Goal: Transaction & Acquisition: Subscribe to service/newsletter

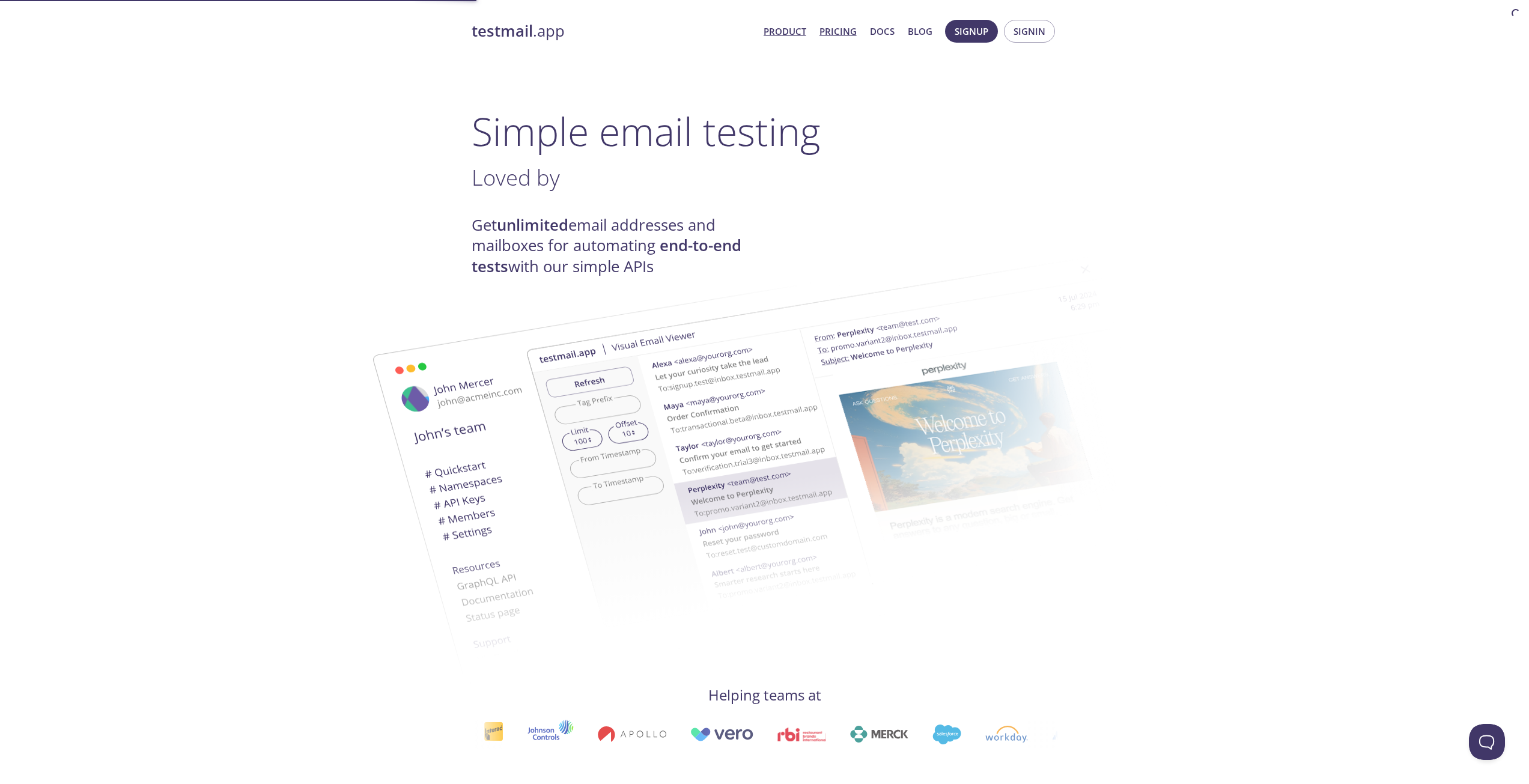
click at [836, 32] on link "Pricing" at bounding box center [838, 31] width 37 height 16
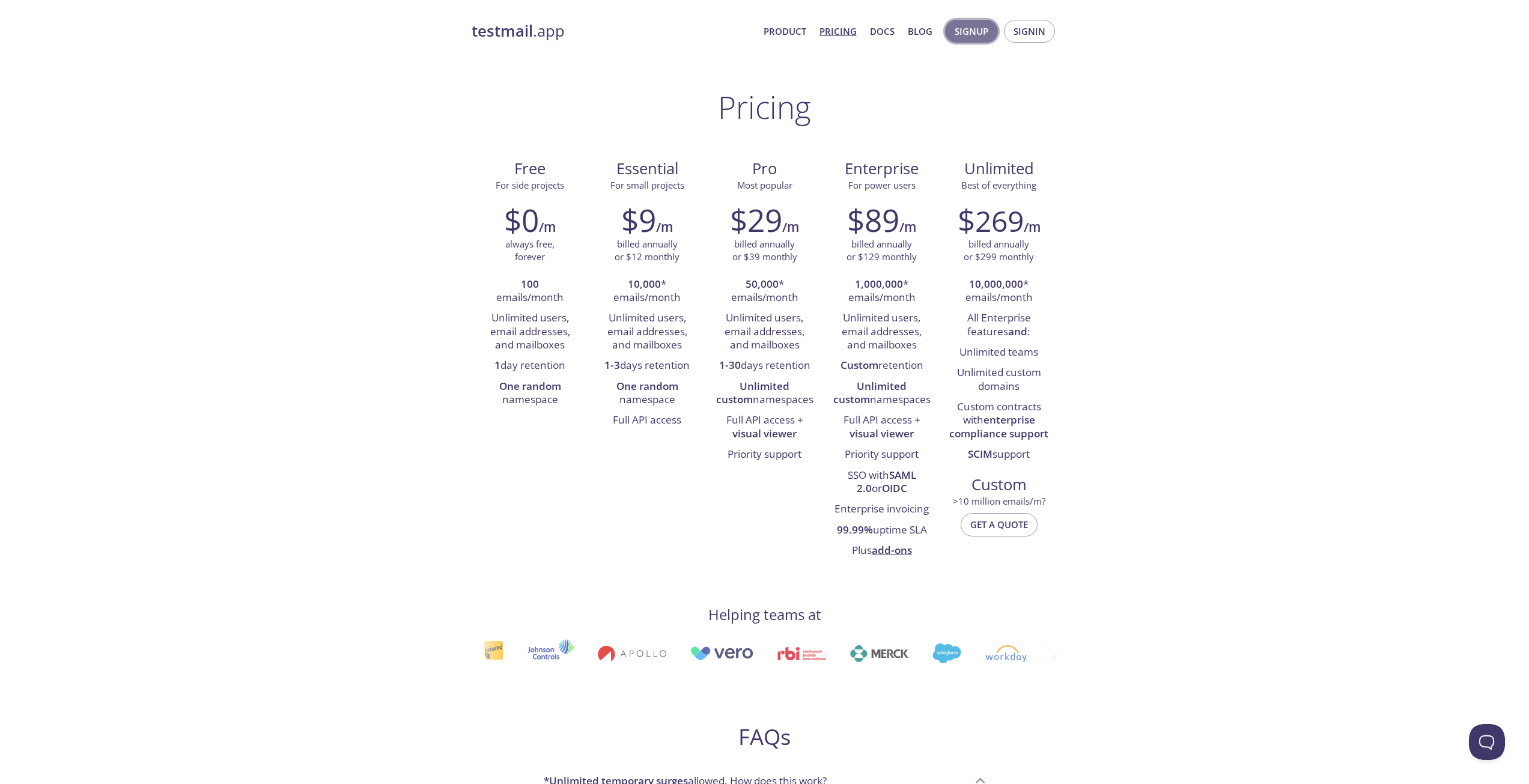
click at [973, 28] on span "Signup" at bounding box center [971, 31] width 34 height 16
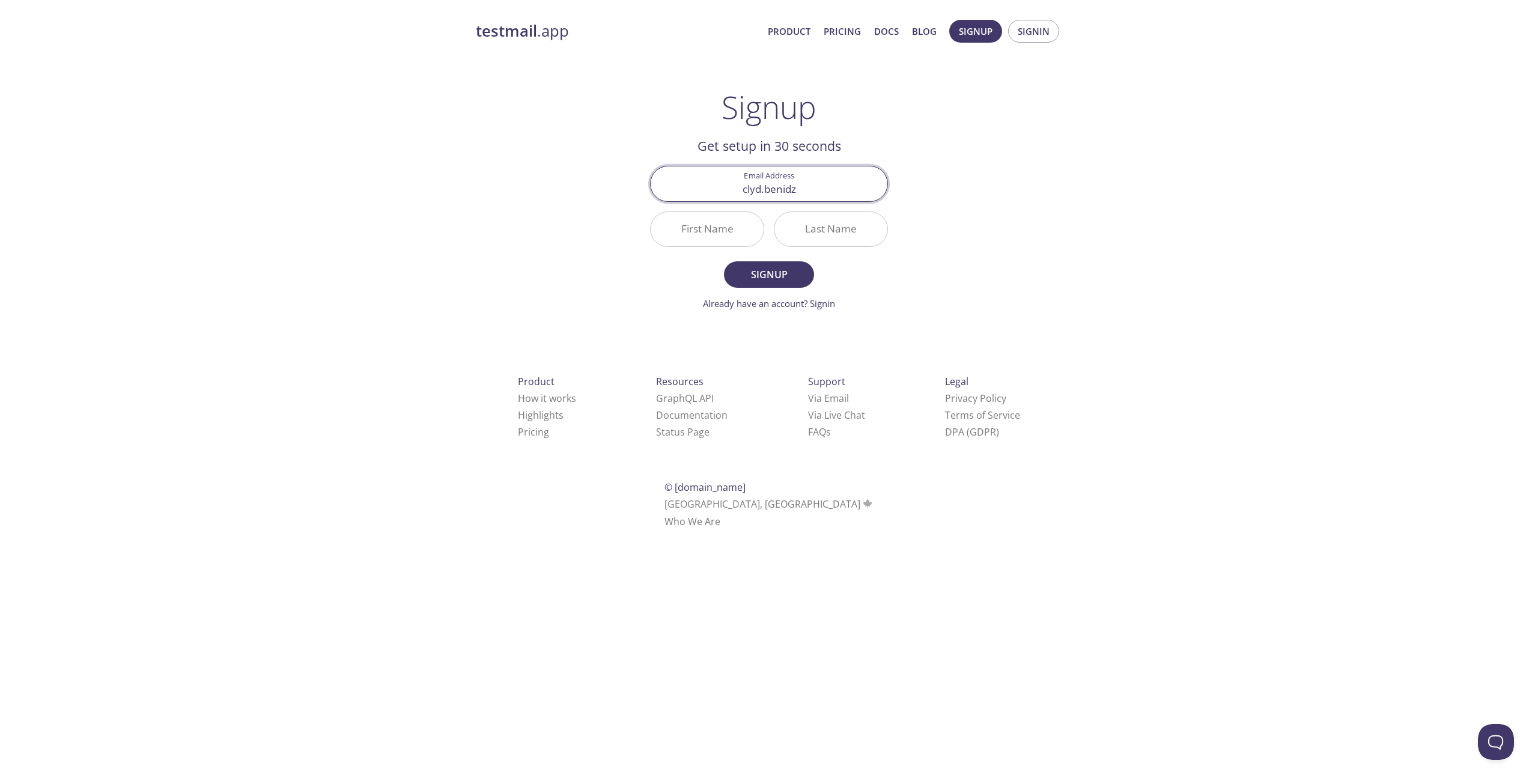
click at [483, 208] on div "testmail .app Product Pricing Docs Blog Signup Signin Signup Get setup in 30 se…" at bounding box center [769, 287] width 615 height 552
click at [806, 194] on input "clyd.benidz" at bounding box center [769, 183] width 236 height 34
type input "[EMAIL_ADDRESS][DOMAIN_NAME]"
type input "[PERSON_NAME]"
type input "Benida"
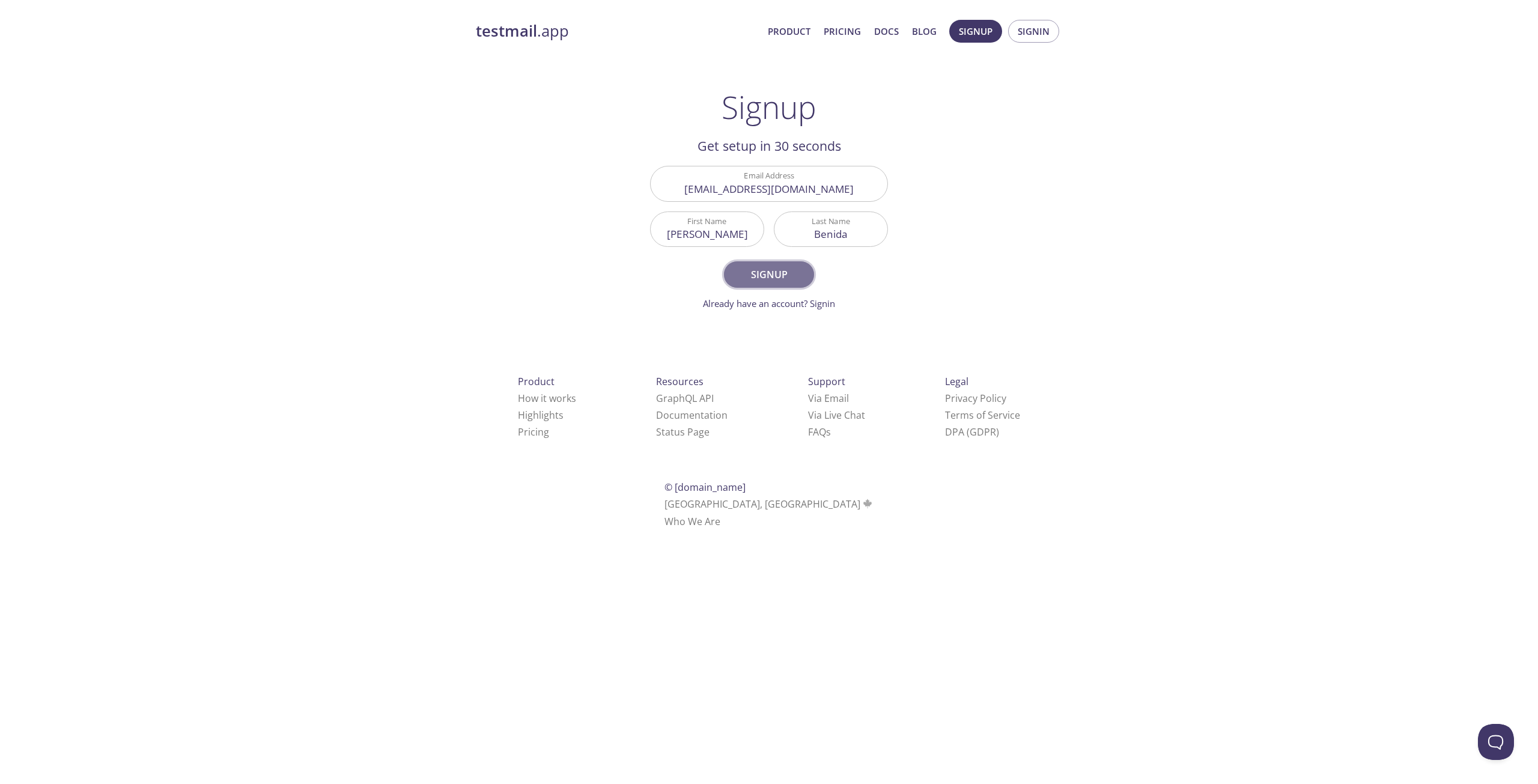
click at [785, 271] on span "Signup" at bounding box center [769, 274] width 64 height 16
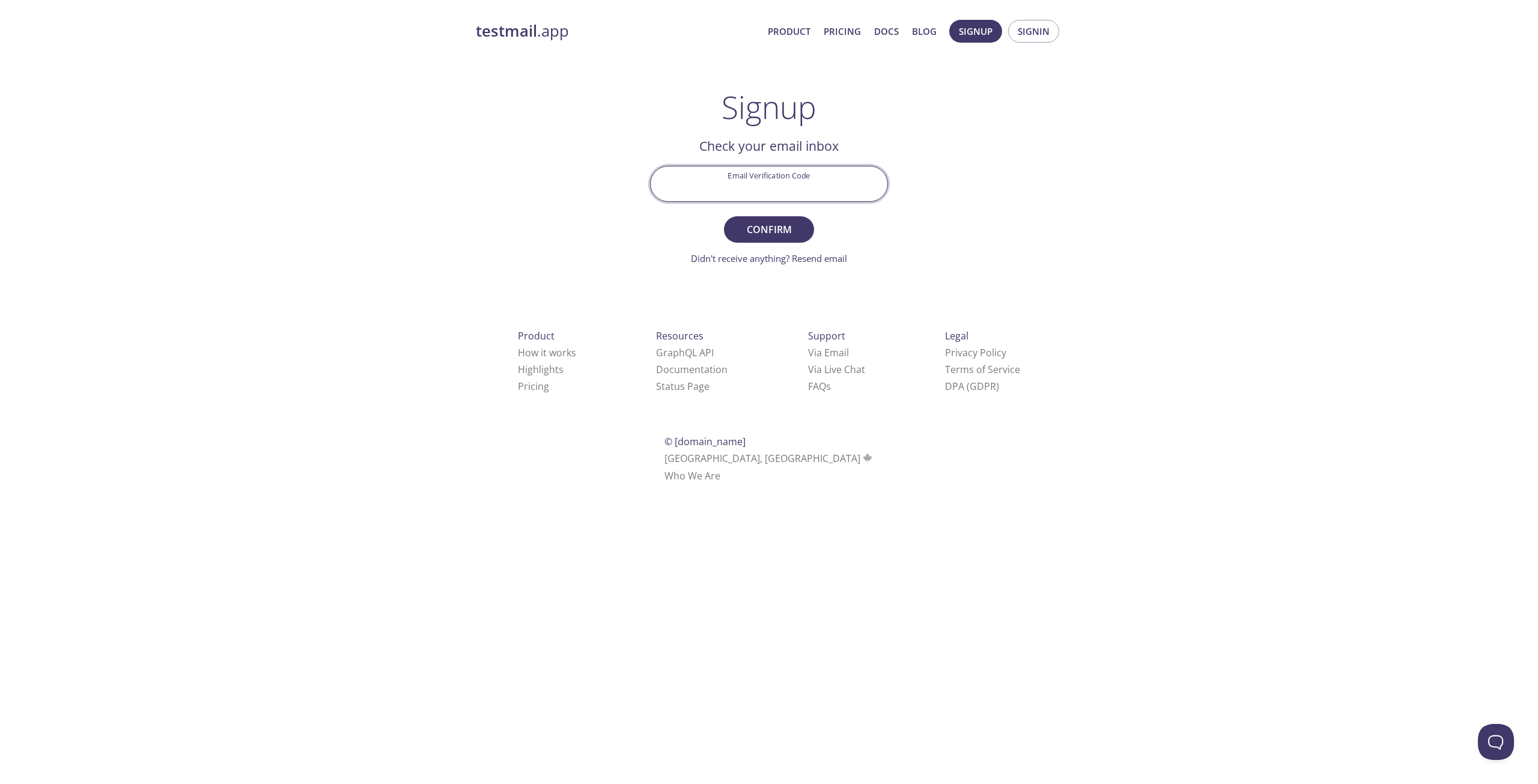
click at [827, 172] on input "Email Verification Code" at bounding box center [769, 183] width 236 height 34
paste input "PKTATDG"
type input "PKTATDG"
click at [750, 234] on span "Confirm" at bounding box center [769, 229] width 64 height 16
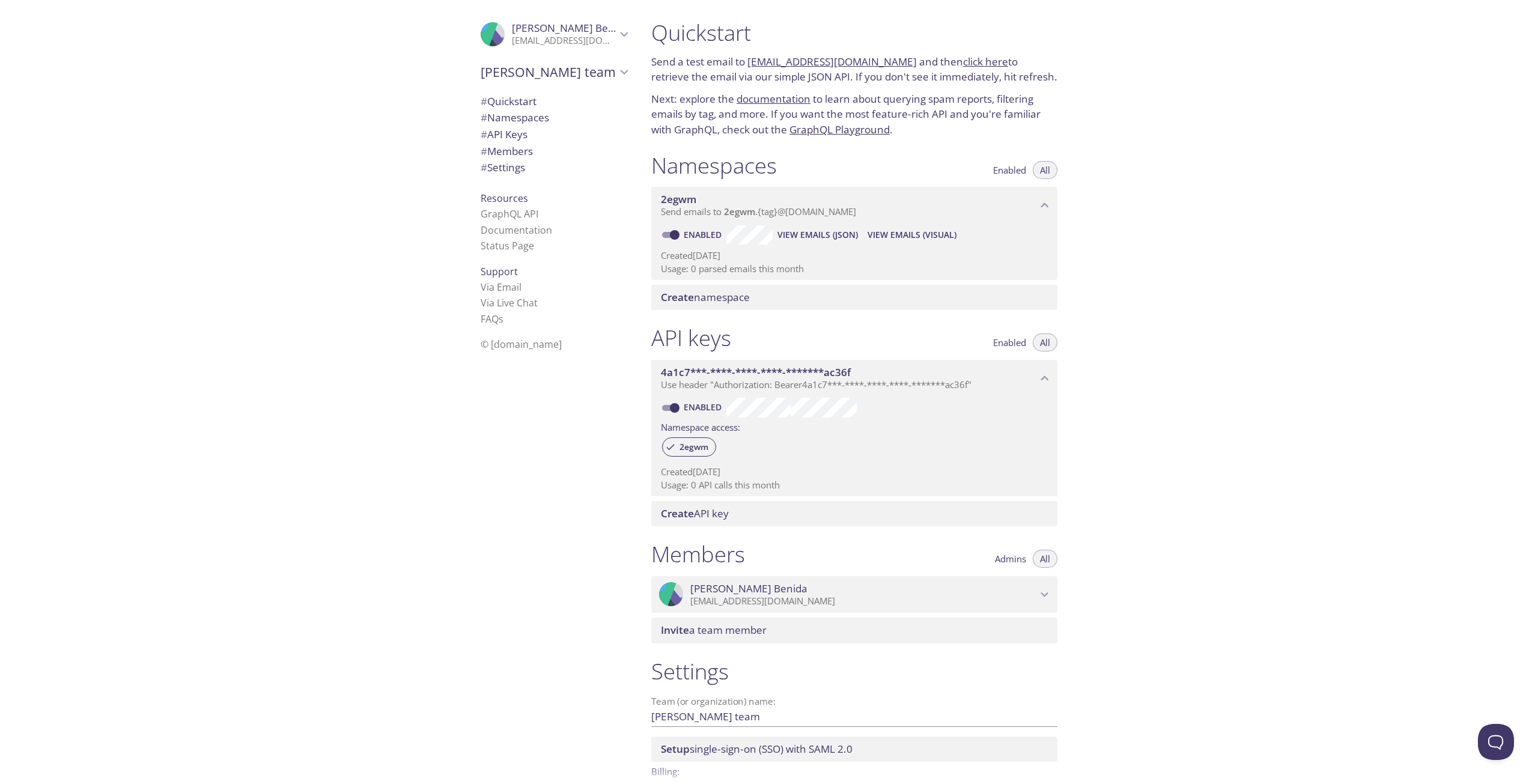
click at [501, 153] on span "# Members" at bounding box center [506, 151] width 52 height 14
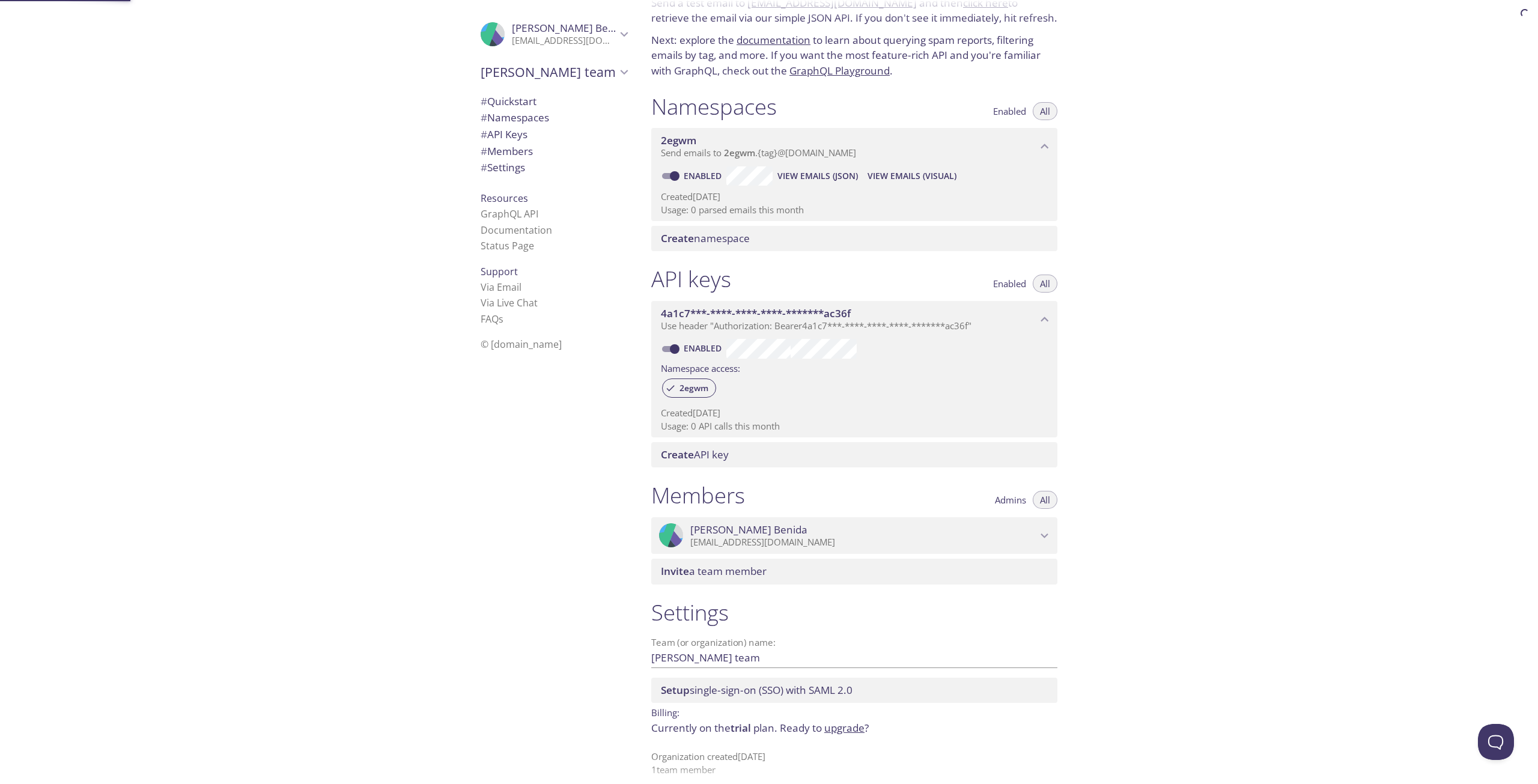
scroll to position [70, 0]
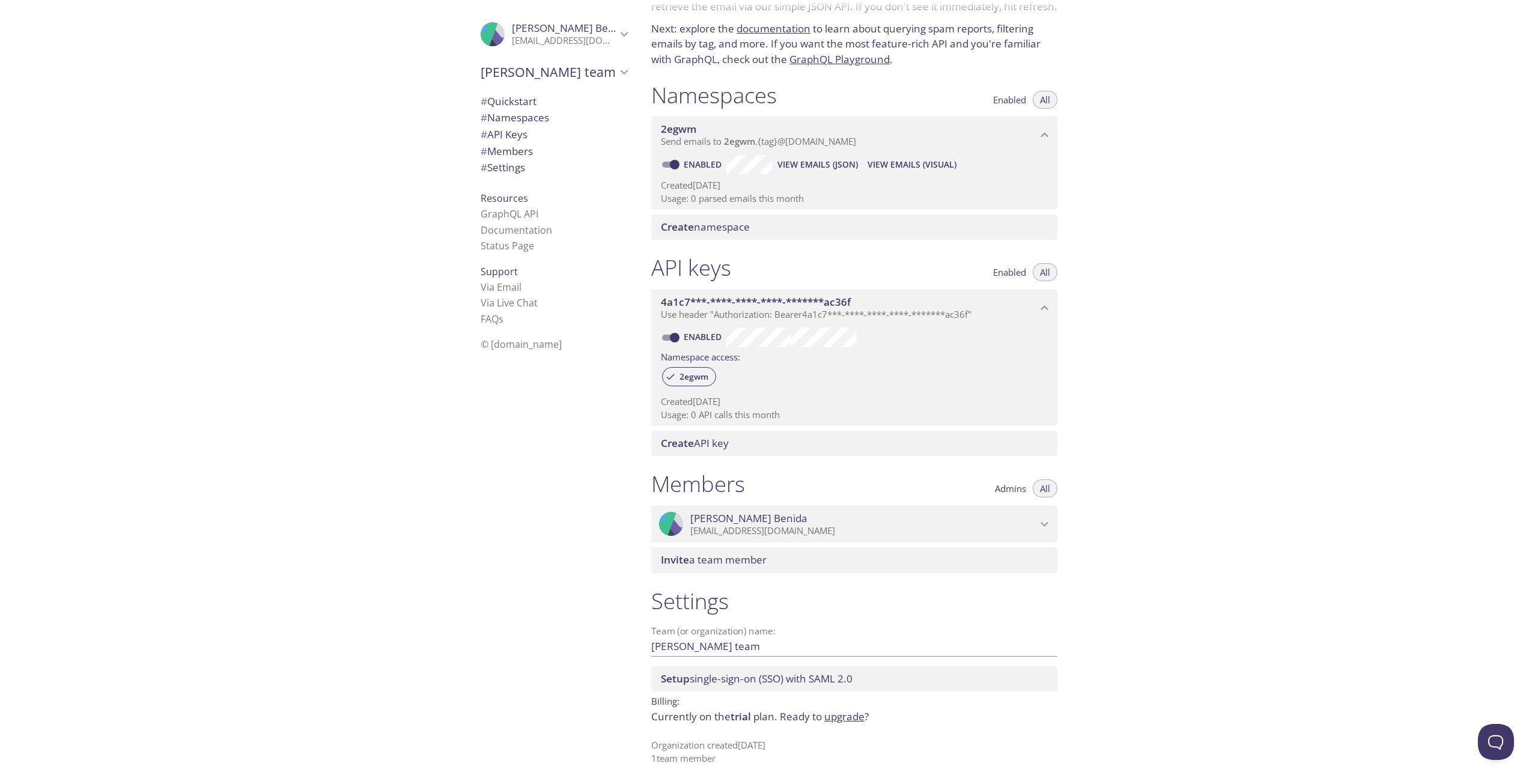
click at [522, 166] on span "# Settings" at bounding box center [553, 168] width 146 height 16
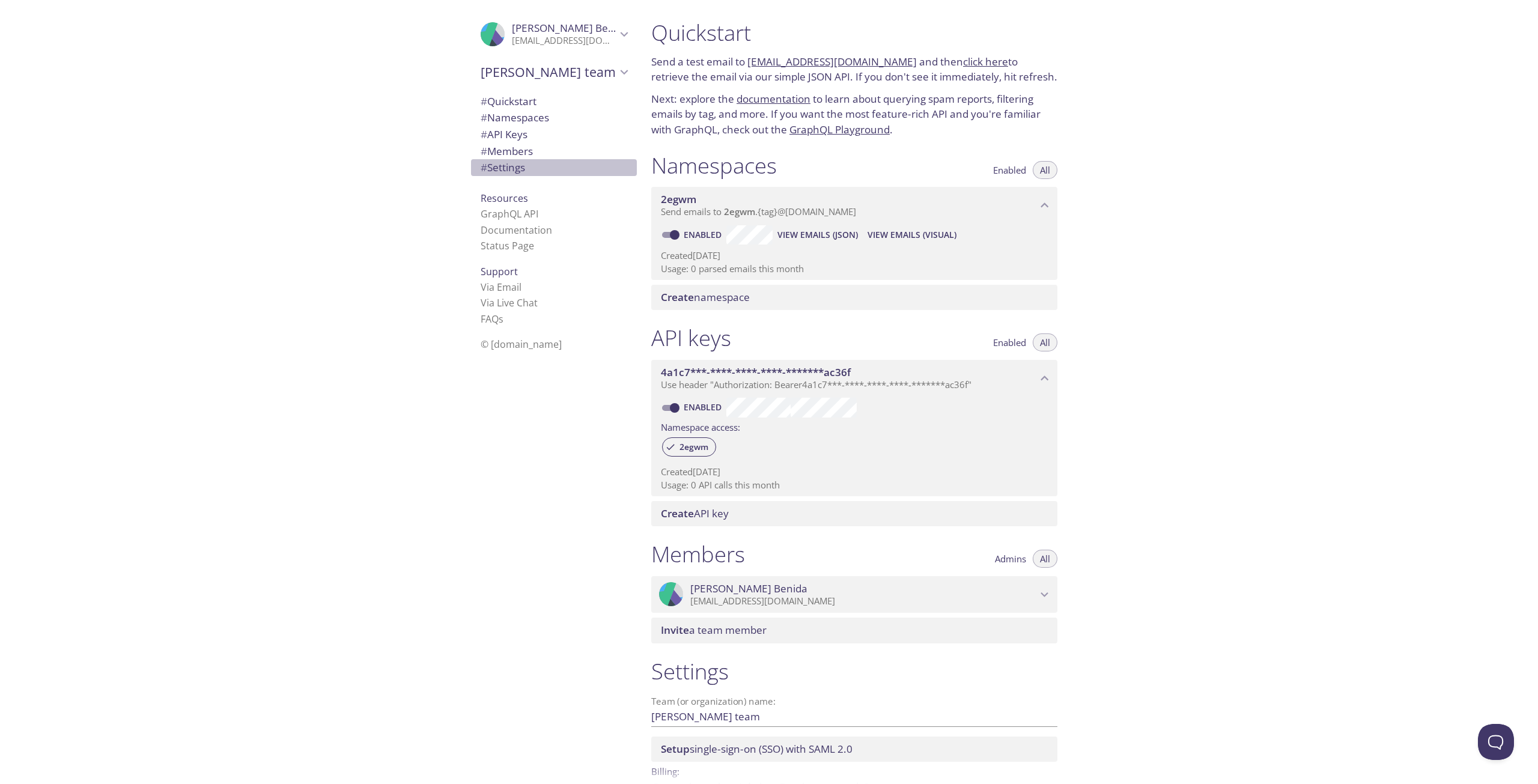
click at [507, 168] on span "# Settings" at bounding box center [502, 167] width 45 height 14
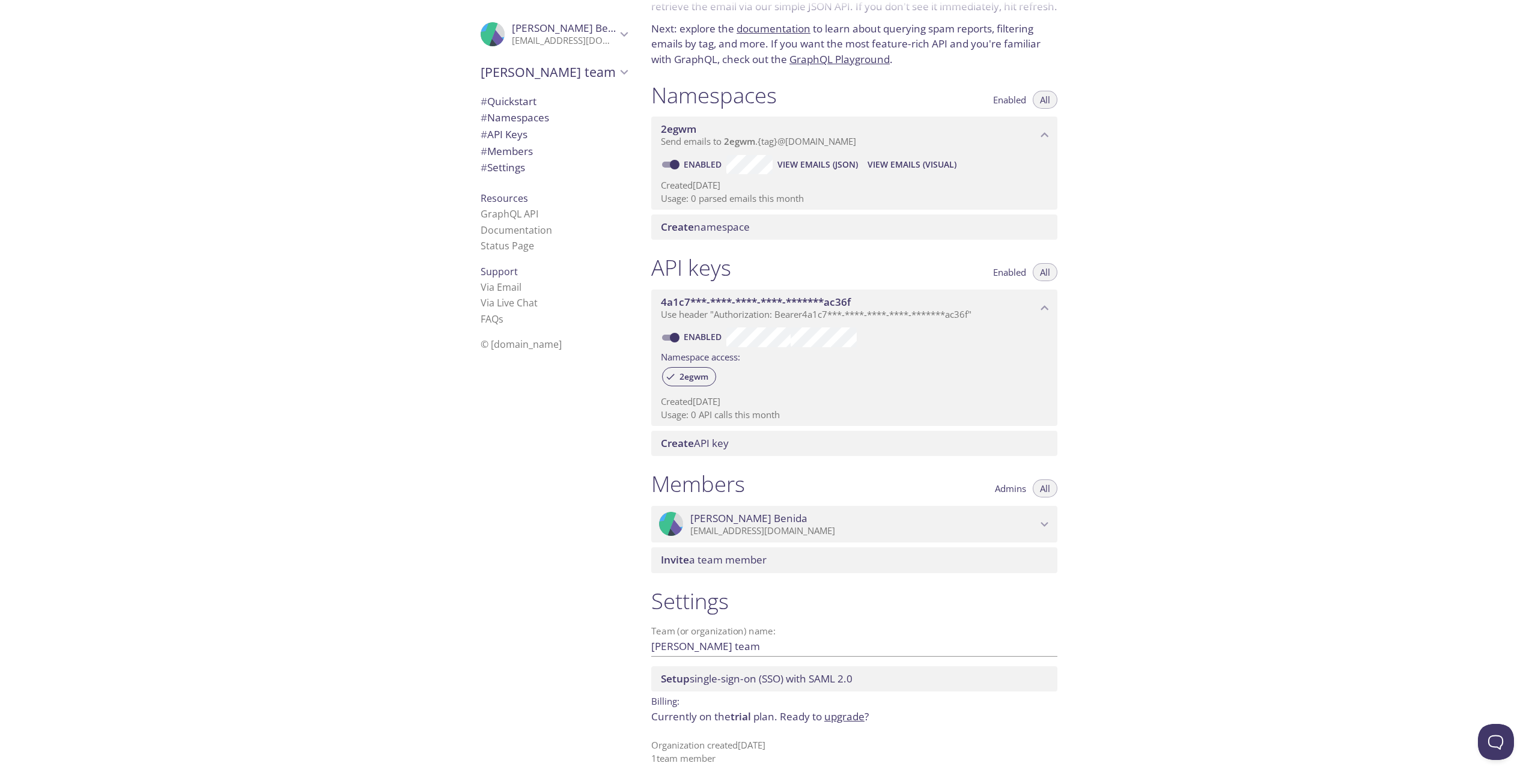
click at [829, 717] on link "upgrade" at bounding box center [845, 717] width 41 height 14
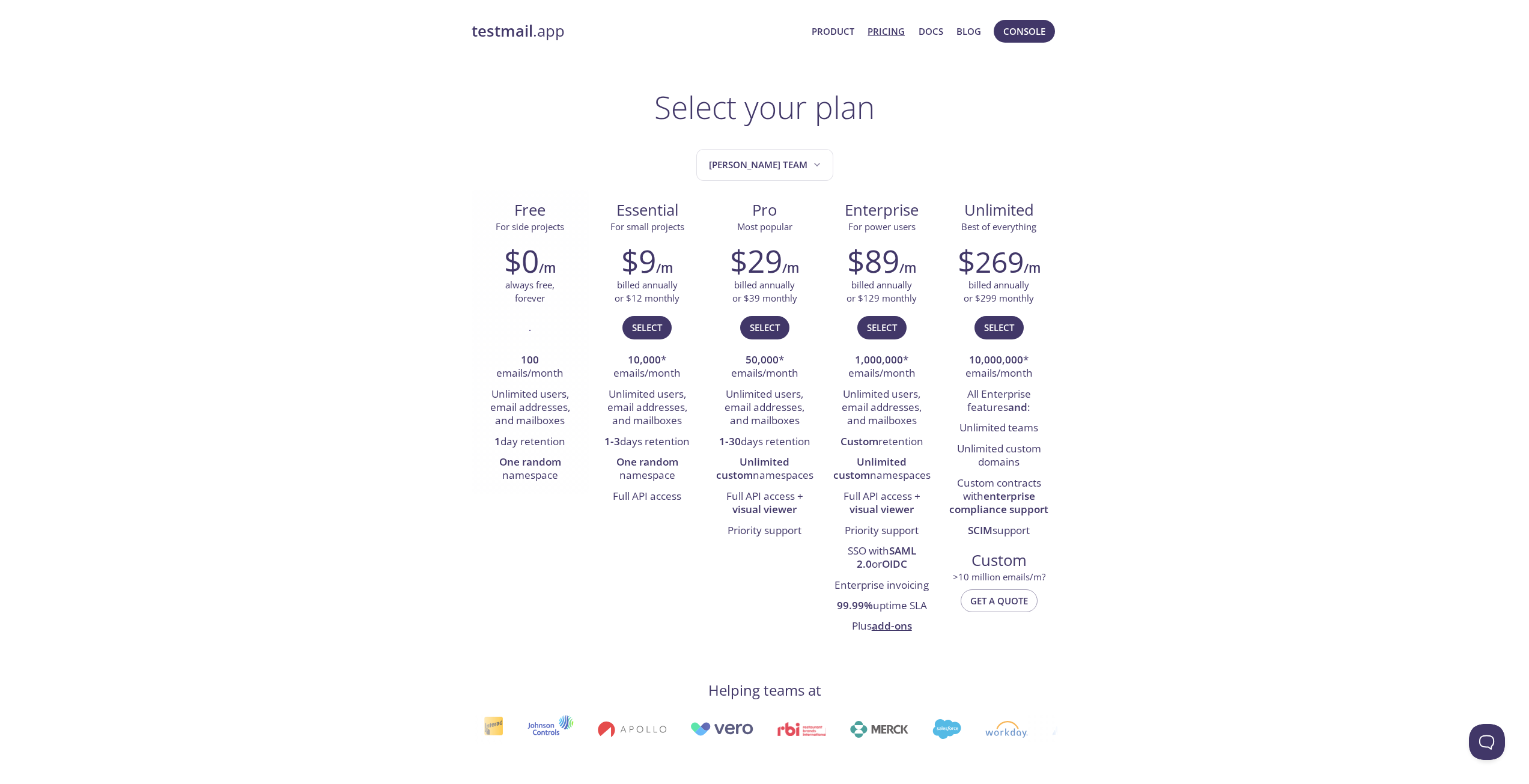
click at [545, 325] on div "." at bounding box center [530, 333] width 99 height 35
drag, startPoint x: 500, startPoint y: 213, endPoint x: 531, endPoint y: 333, distance: 123.9
click at [531, 340] on div "Free For side projects $0 /m always free, forever . 100 emails/month Unlimited …" at bounding box center [530, 342] width 118 height 304
click at [530, 276] on h2 "$0" at bounding box center [522, 260] width 35 height 36
click at [735, 175] on button "[PERSON_NAME] team" at bounding box center [764, 165] width 137 height 32
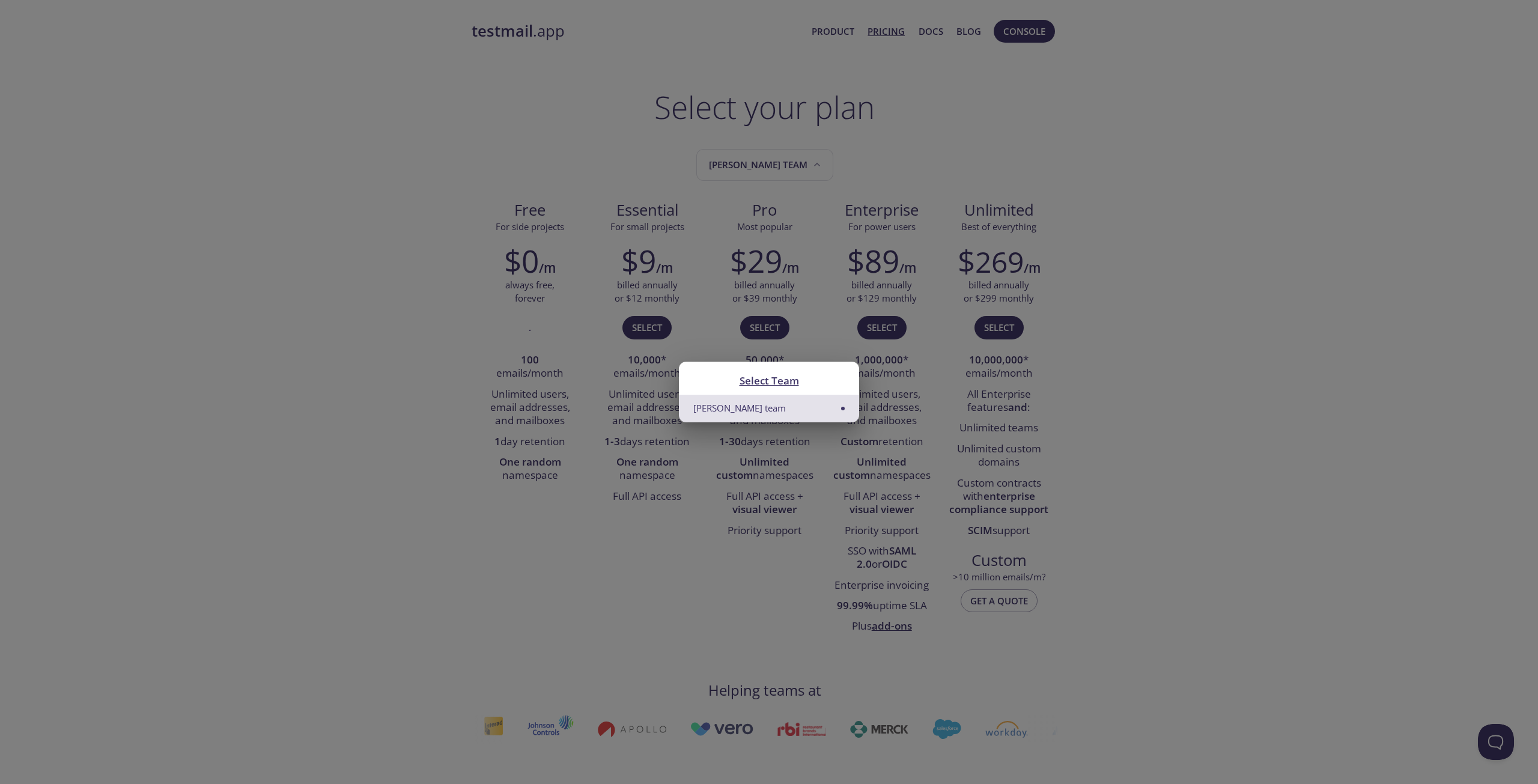
click at [744, 170] on div "Select Team [PERSON_NAME] team" at bounding box center [769, 392] width 1538 height 784
